Goal: Task Accomplishment & Management: Complete application form

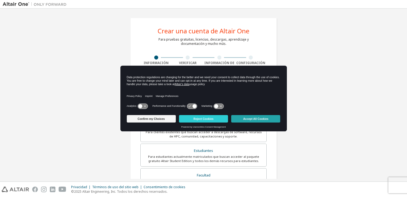
click at [251, 117] on button "Accept All Cookies" at bounding box center [255, 118] width 49 height 7
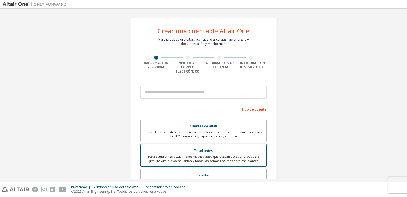
click at [198, 149] on div "Estudiantes" at bounding box center [203, 150] width 119 height 7
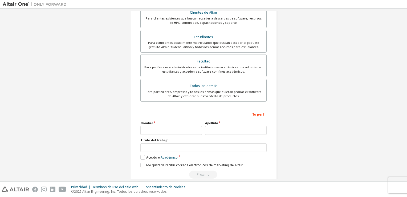
scroll to position [136, 0]
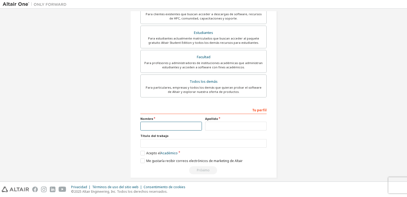
click at [155, 121] on input "text" at bounding box center [171, 125] width 62 height 9
type input "*********"
type input "******"
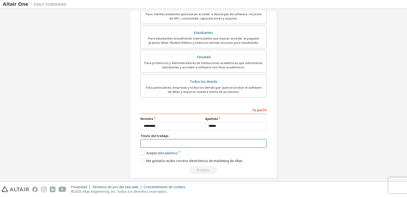
click at [147, 139] on input "text" at bounding box center [203, 143] width 126 height 9
click at [142, 150] on label "Acepto el Académico" at bounding box center [158, 152] width 37 height 5
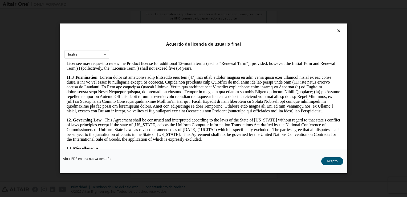
scroll to position [889, 0]
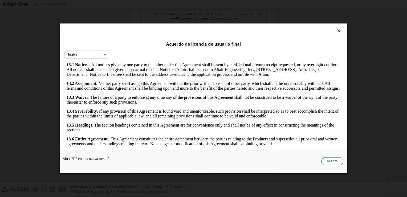
click at [338, 162] on button "Acepto" at bounding box center [332, 161] width 22 height 8
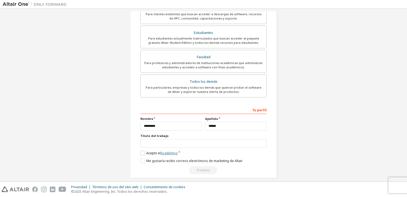
click at [172, 150] on link "Académico" at bounding box center [169, 152] width 17 height 5
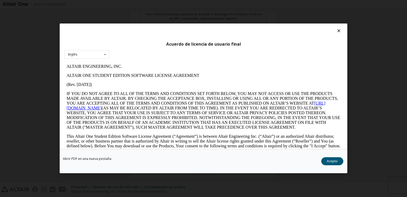
scroll to position [0, 0]
click at [331, 163] on button "Acepto" at bounding box center [332, 161] width 22 height 8
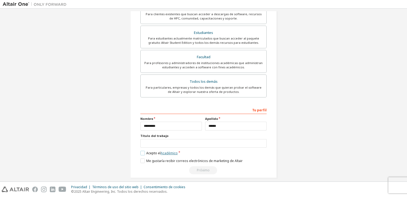
click at [173, 150] on link "Académico" at bounding box center [169, 152] width 17 height 5
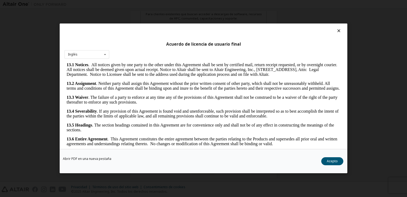
scroll to position [889, 0]
drag, startPoint x: 336, startPoint y: 71, endPoint x: 405, endPoint y: 223, distance: 167.9
click at [326, 157] on button "Acepto" at bounding box center [332, 161] width 22 height 8
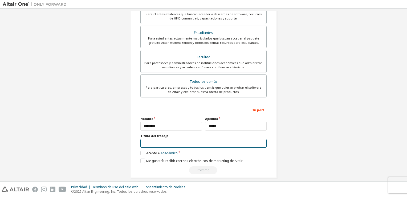
click at [177, 139] on input "text" at bounding box center [203, 143] width 126 height 9
click at [170, 150] on link "Académico" at bounding box center [169, 152] width 17 height 5
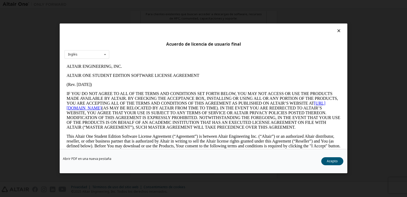
scroll to position [0, 0]
click at [104, 55] on icon at bounding box center [105, 54] width 7 height 8
click at [105, 55] on icon at bounding box center [105, 54] width 7 height 8
click at [333, 164] on button "Acepto" at bounding box center [332, 161] width 22 height 8
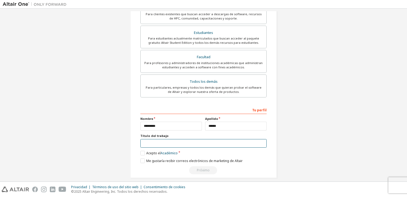
click at [149, 139] on input "text" at bounding box center [203, 143] width 126 height 9
click at [149, 140] on input "**" at bounding box center [203, 143] width 126 height 9
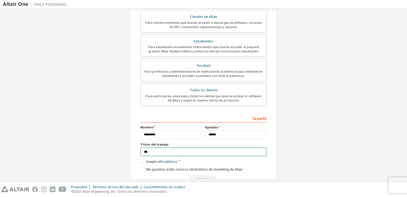
scroll to position [136, 0]
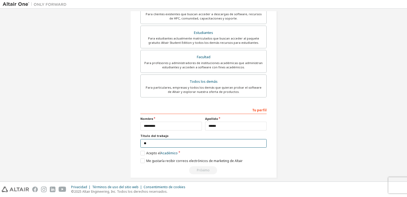
type input "*"
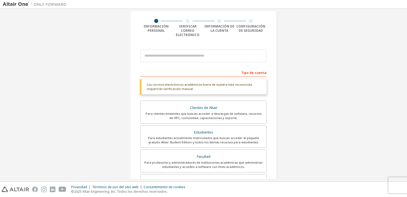
scroll to position [32, 0]
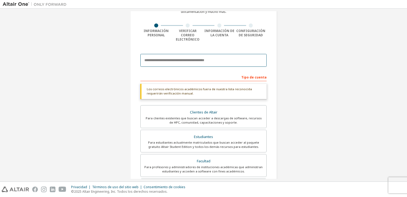
click at [203, 54] on input "email" at bounding box center [203, 60] width 126 height 13
type input "**********"
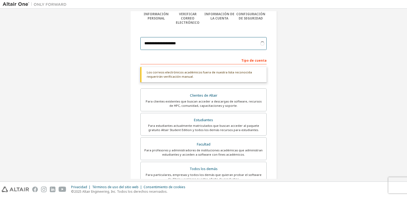
scroll to position [118, 0]
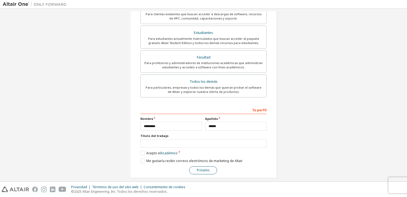
click at [202, 166] on button "Próximo" at bounding box center [203, 170] width 28 height 8
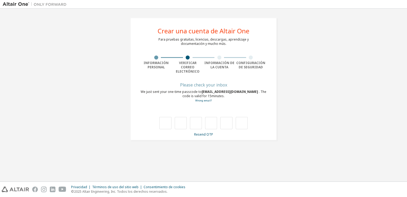
scroll to position [0, 0]
type input "*"
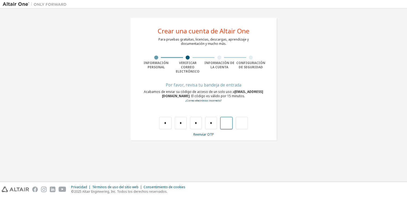
type input "*"
